Goal: Check status: Check status

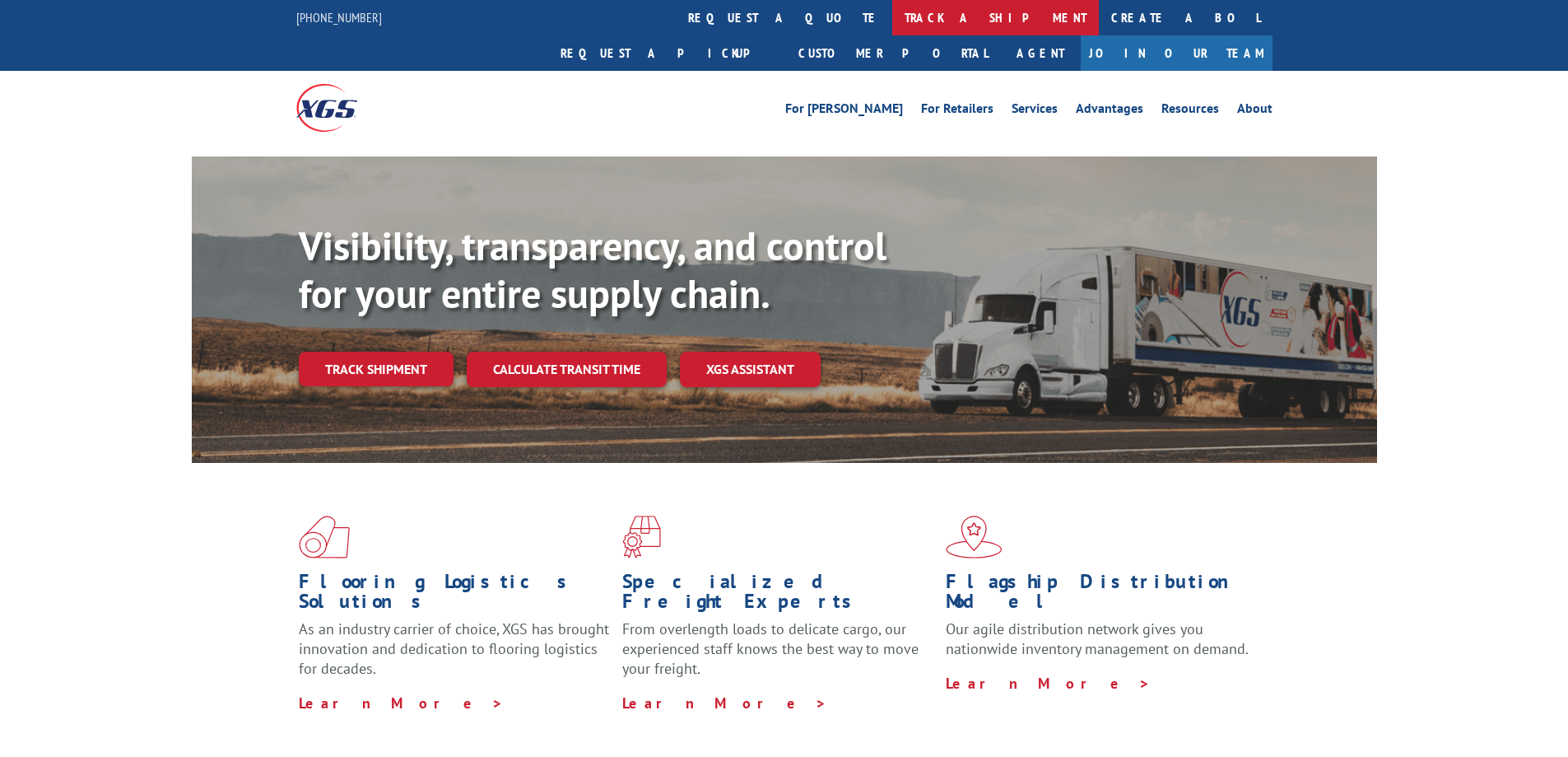
click at [892, 13] on link "track a shipment" at bounding box center [995, 17] width 207 height 35
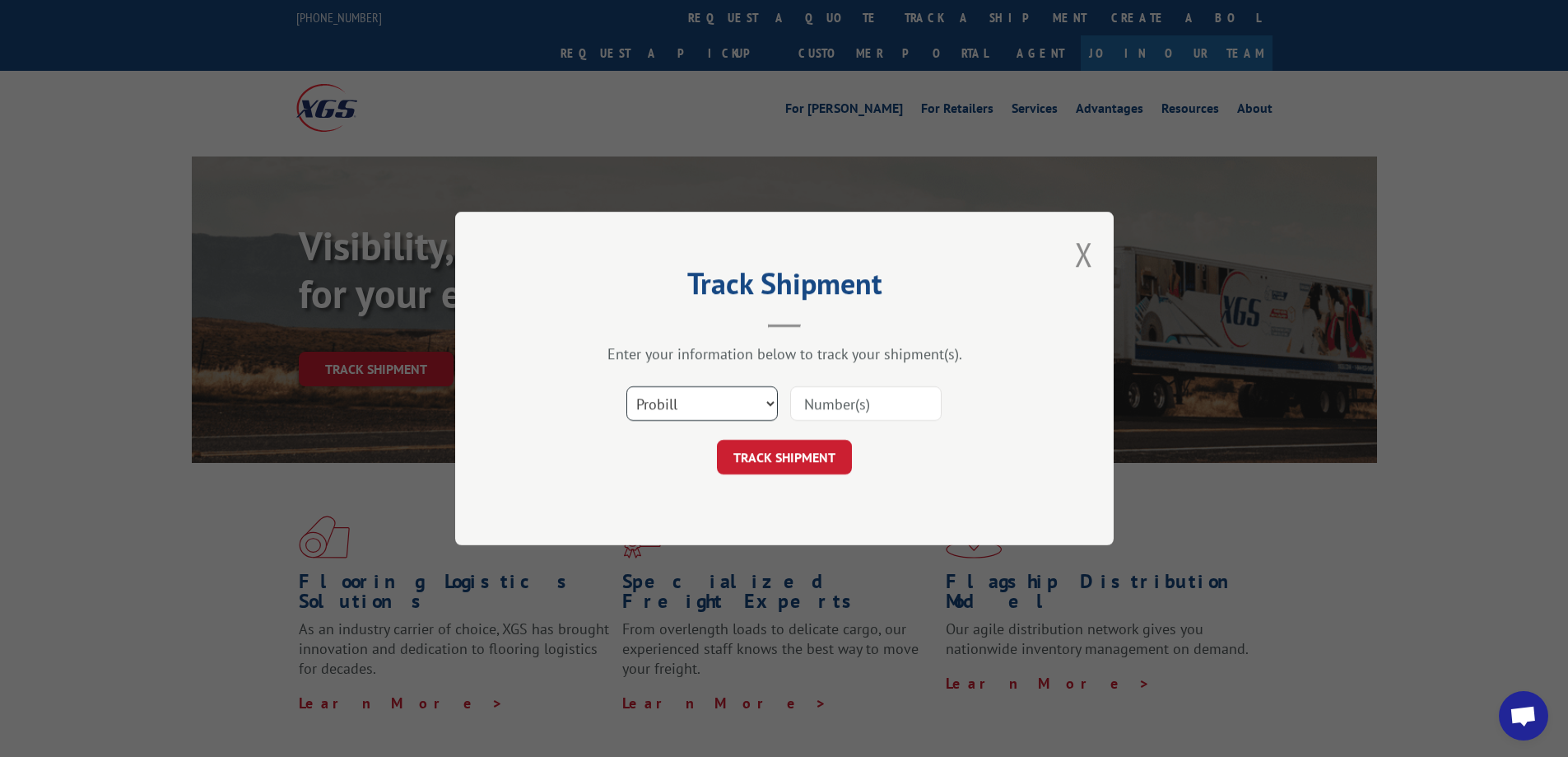
click at [744, 396] on select "Select category... Probill BOL PO" at bounding box center [701, 404] width 152 height 34
select select "bol"
click at [626, 387] on select "Select category... Probill BOL PO" at bounding box center [701, 404] width 152 height 34
click at [840, 402] on input at bounding box center [866, 404] width 152 height 34
paste input "15971087"
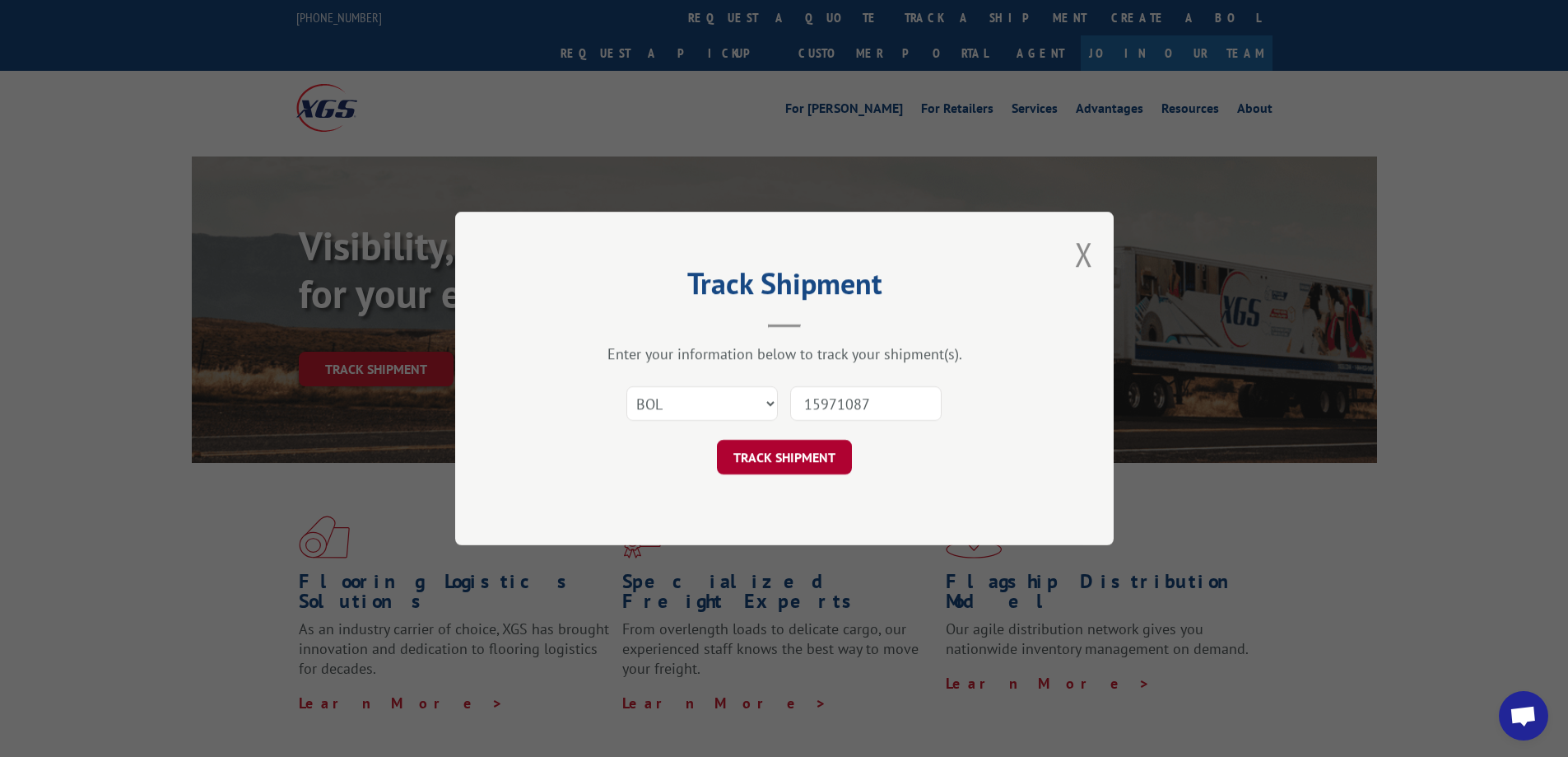
type input "15971087"
click at [772, 460] on button "TRACK SHIPMENT" at bounding box center [784, 457] width 135 height 34
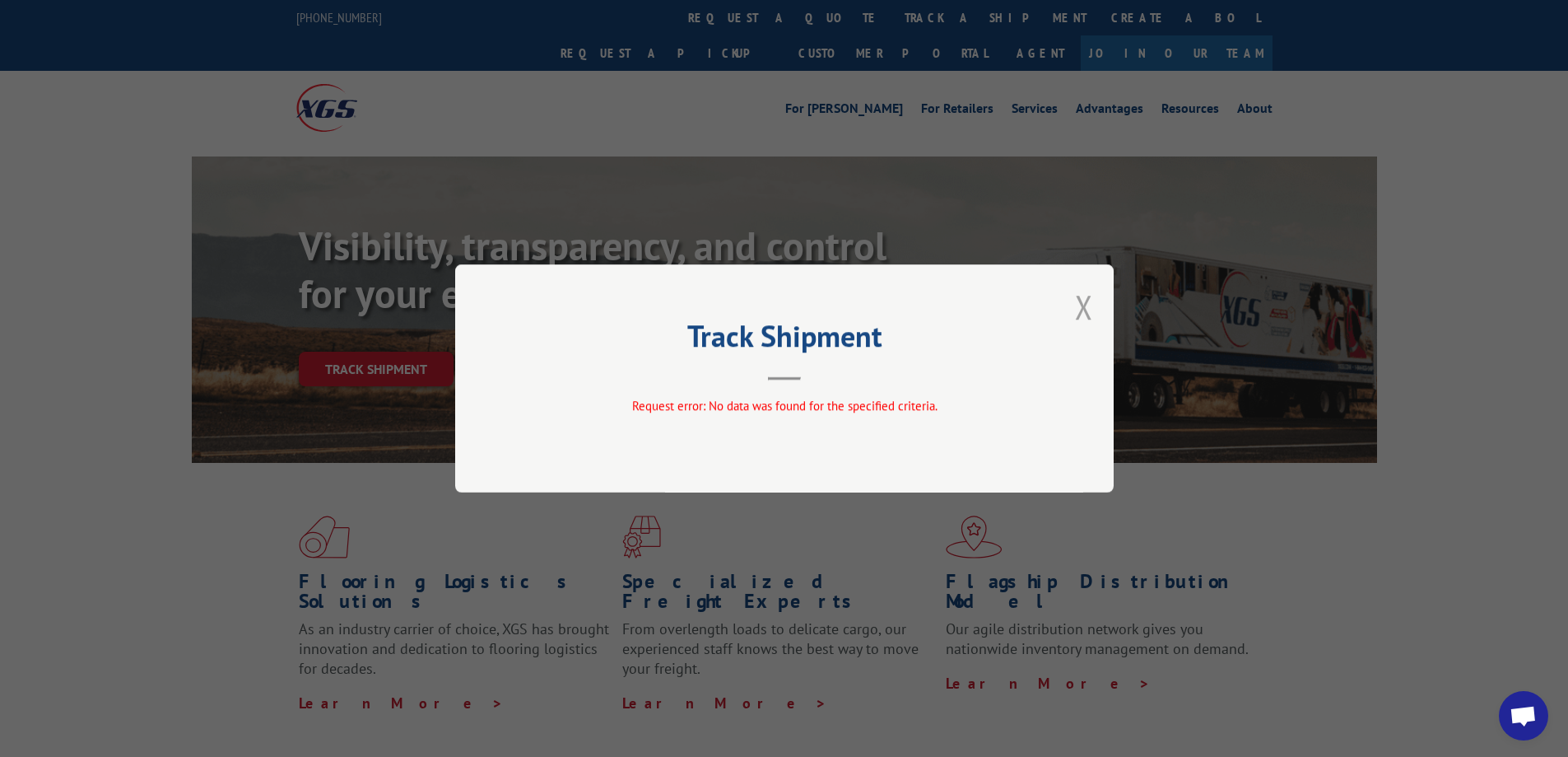
click at [1077, 315] on button "Close modal" at bounding box center [1084, 306] width 18 height 44
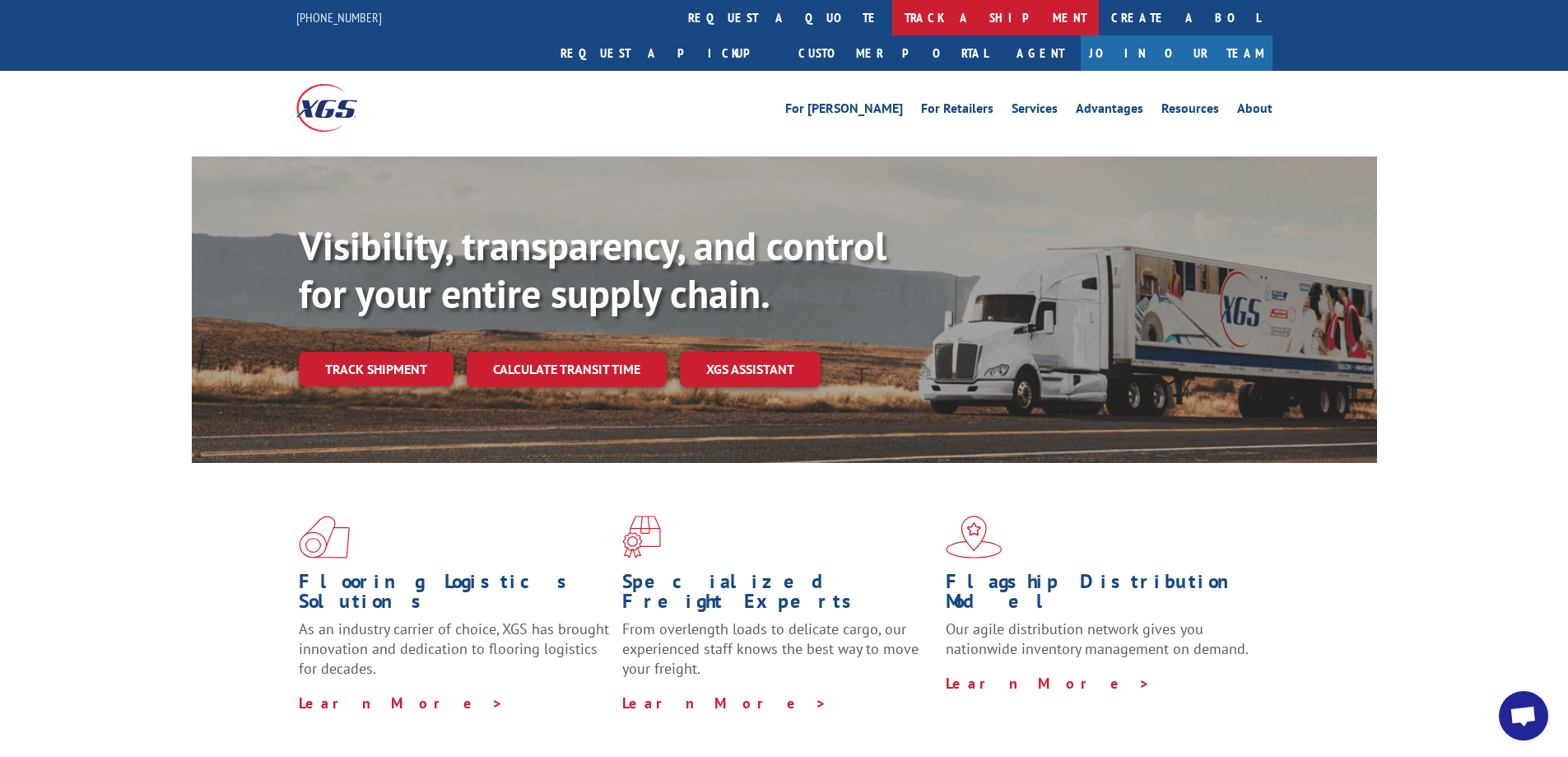
click at [892, 11] on link "track a shipment" at bounding box center [995, 17] width 207 height 35
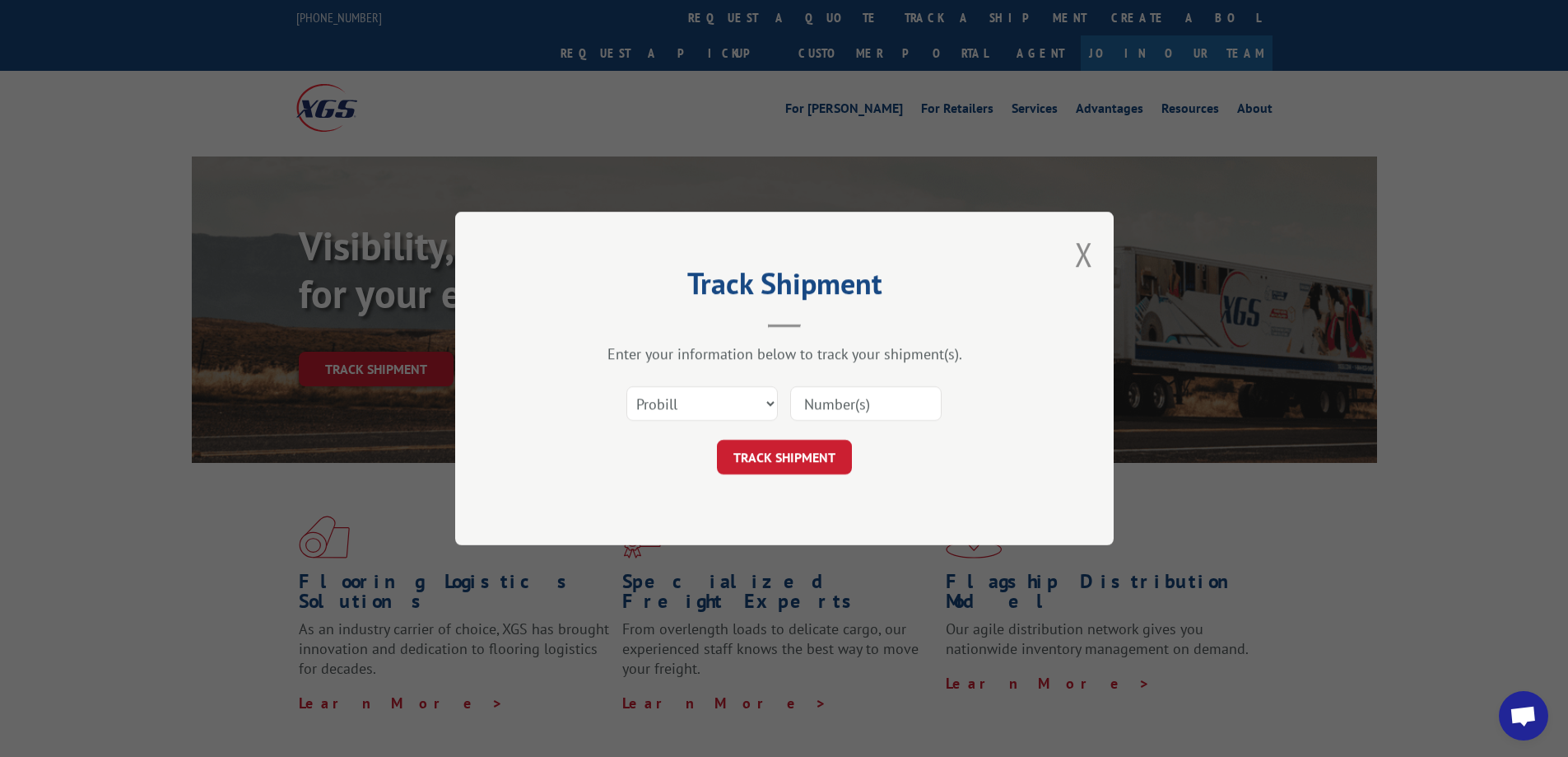
click at [818, 405] on input at bounding box center [866, 404] width 152 height 34
paste input "15971087"
type input "15971087"
click at [786, 455] on button "TRACK SHIPMENT" at bounding box center [784, 457] width 135 height 34
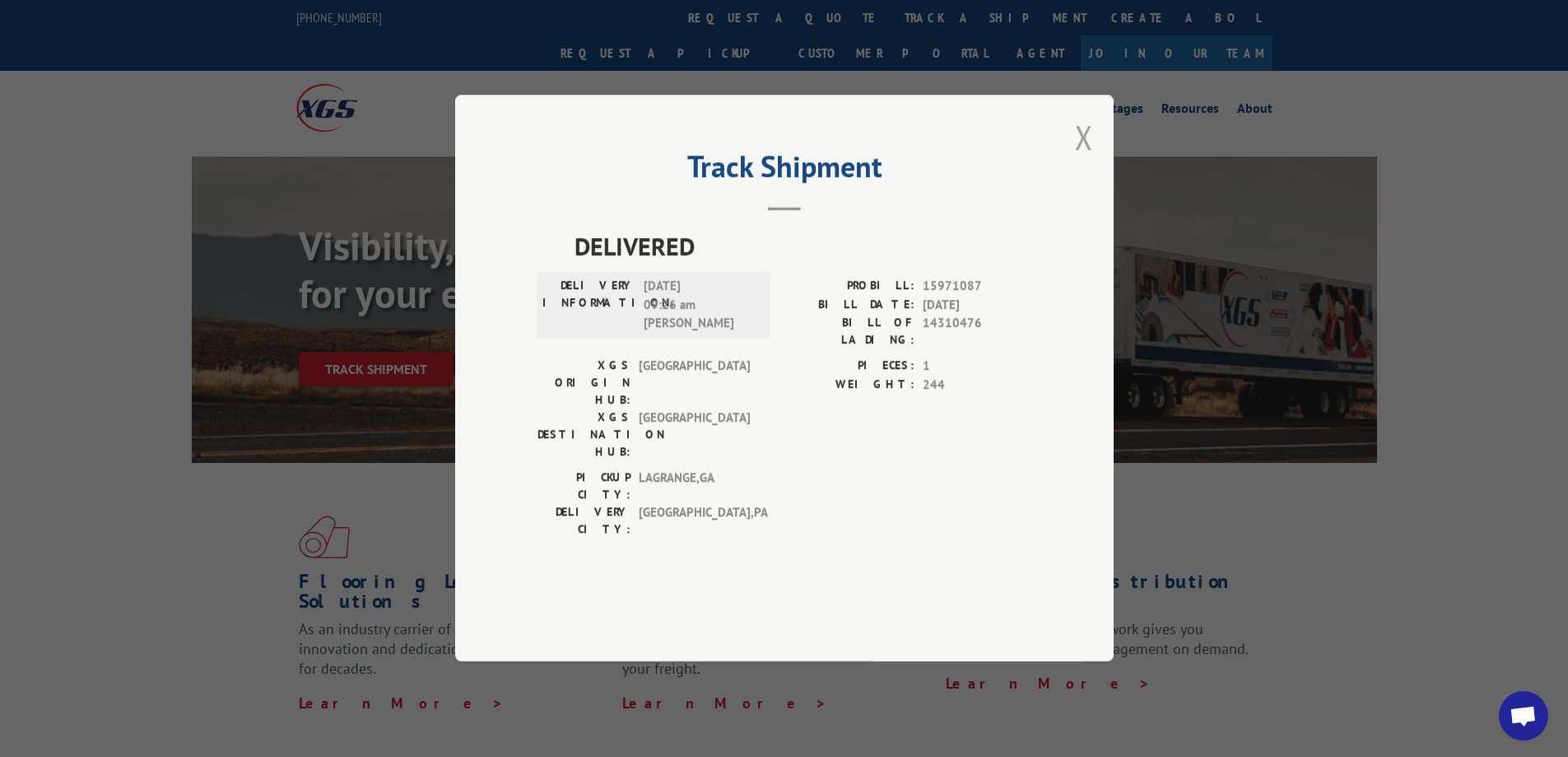
click at [1081, 158] on button "Close modal" at bounding box center [1084, 137] width 18 height 44
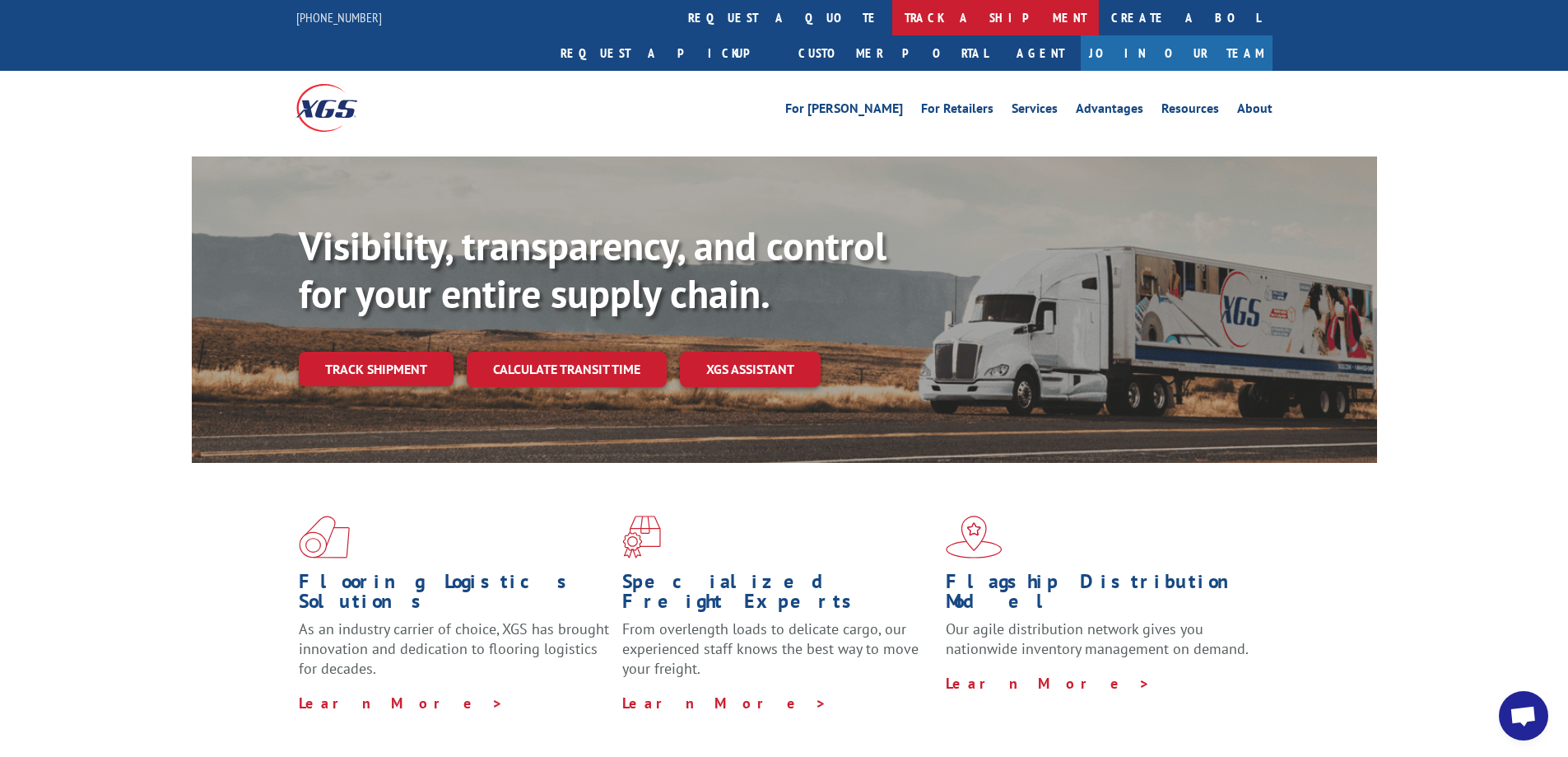
click at [892, 9] on link "track a shipment" at bounding box center [995, 17] width 207 height 35
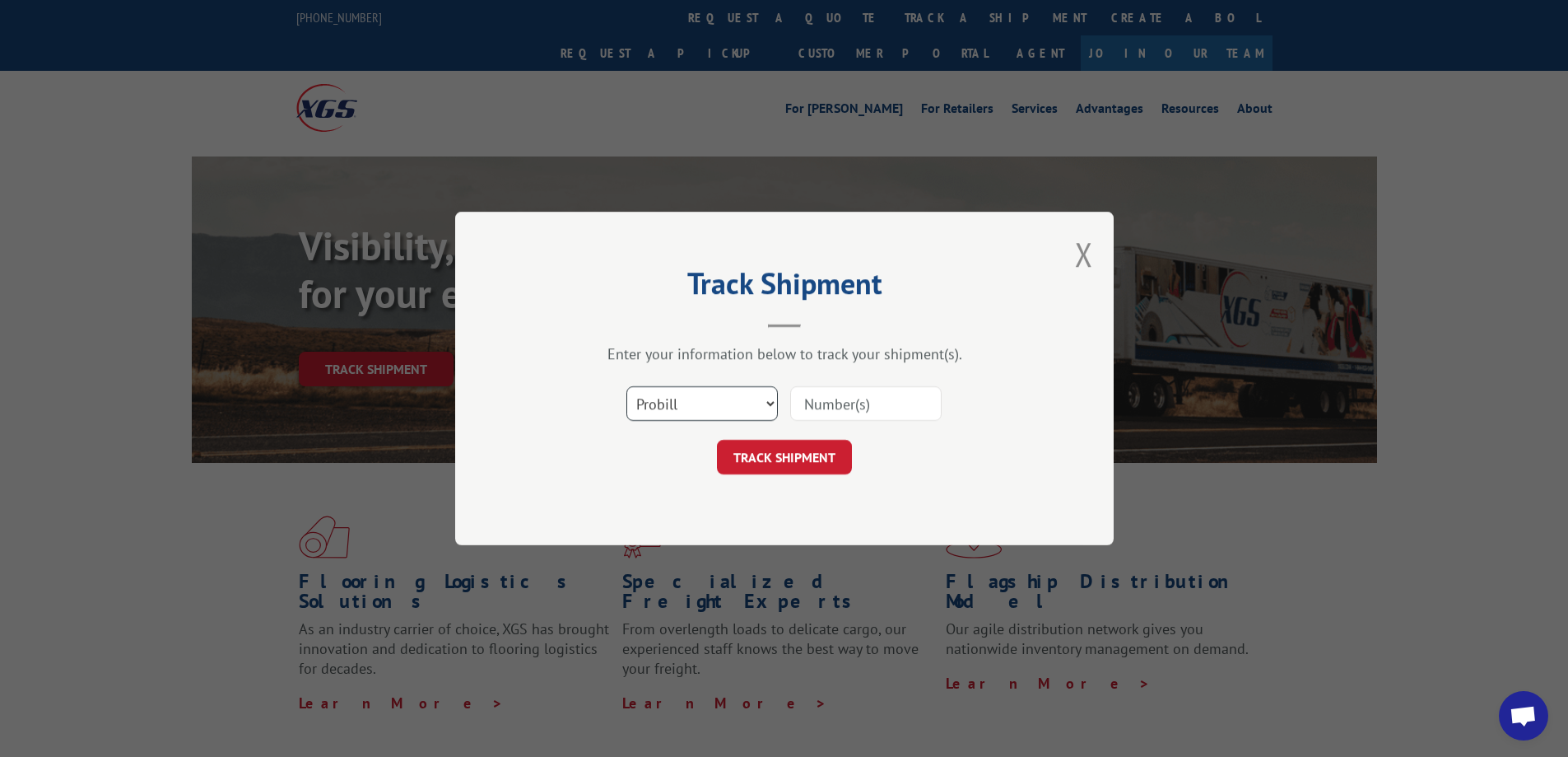
click at [728, 405] on select "Select category... Probill BOL PO" at bounding box center [701, 404] width 152 height 34
click at [704, 527] on div "Track Shipment Enter your information below to track your shipment(s). Select c…" at bounding box center [784, 378] width 659 height 333
click at [837, 398] on input at bounding box center [866, 404] width 152 height 34
type input "6621"
click at [795, 453] on button "TRACK SHIPMENT" at bounding box center [784, 457] width 135 height 34
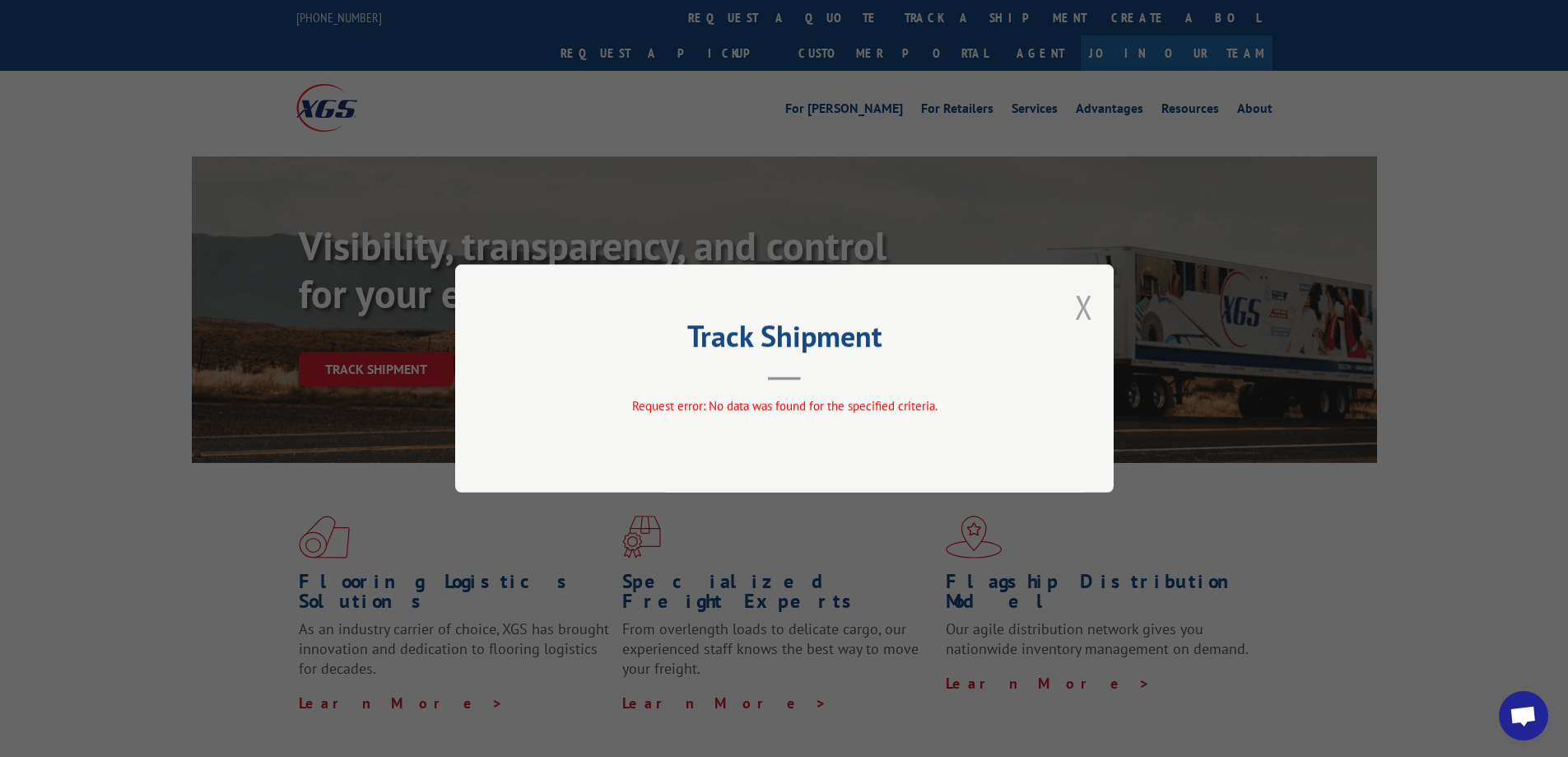
click at [1084, 303] on button "Close modal" at bounding box center [1084, 306] width 18 height 44
